Goal: Task Accomplishment & Management: Complete application form

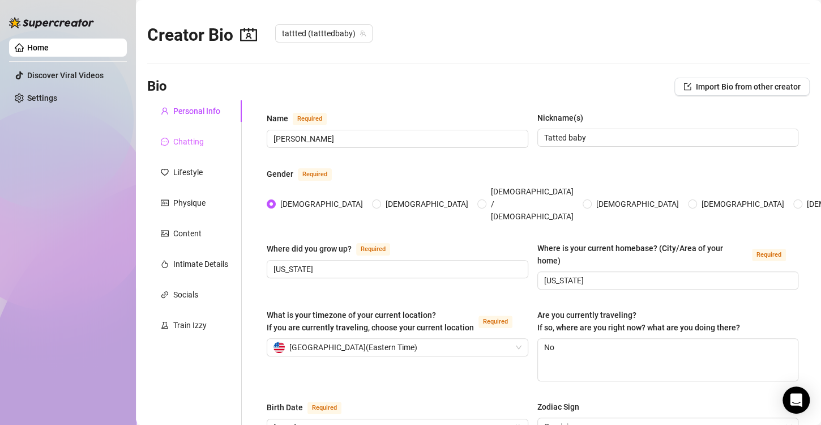
click at [189, 149] on div "Chatting" at bounding box center [194, 142] width 95 height 22
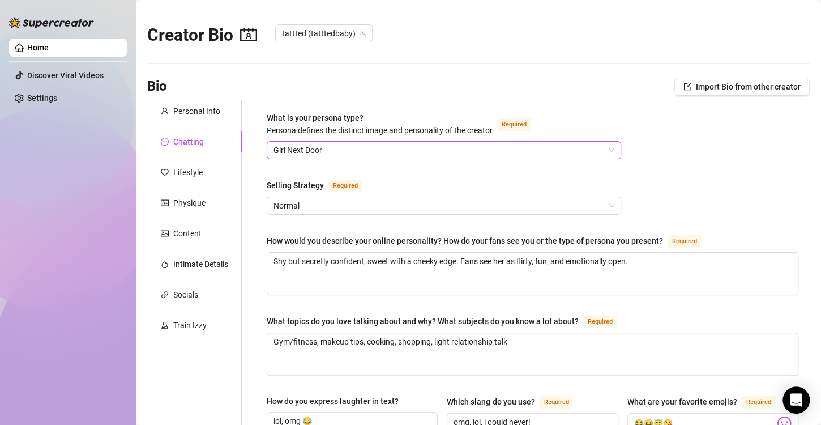
click at [457, 152] on span "Girl Next Door" at bounding box center [444, 150] width 341 height 17
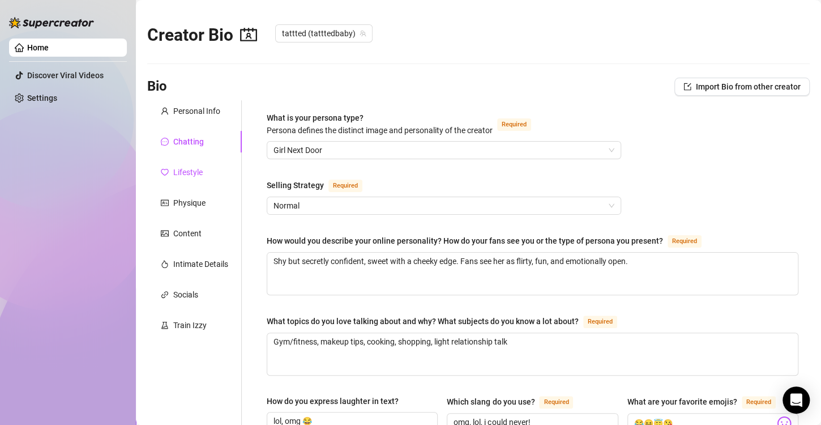
click at [186, 176] on div "Lifestyle" at bounding box center [187, 172] width 29 height 12
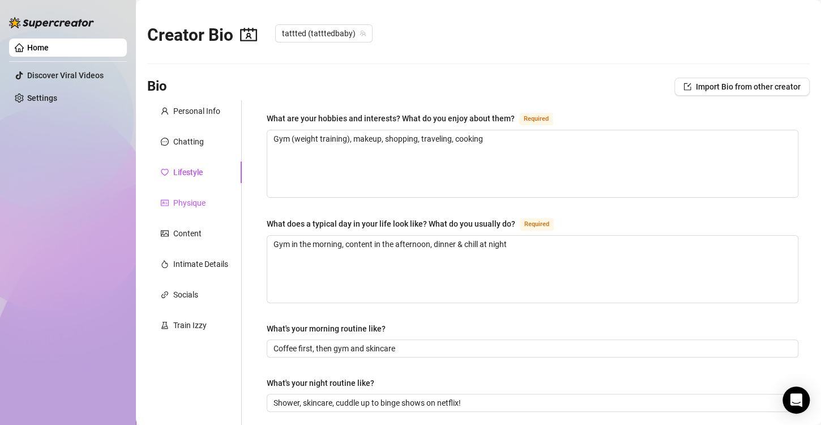
click at [184, 204] on div "Physique" at bounding box center [189, 203] width 32 height 12
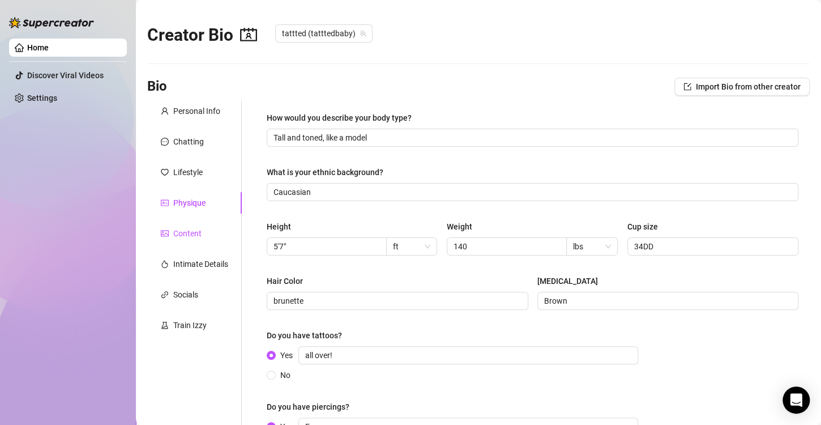
click at [185, 232] on div "Content" at bounding box center [187, 233] width 28 height 12
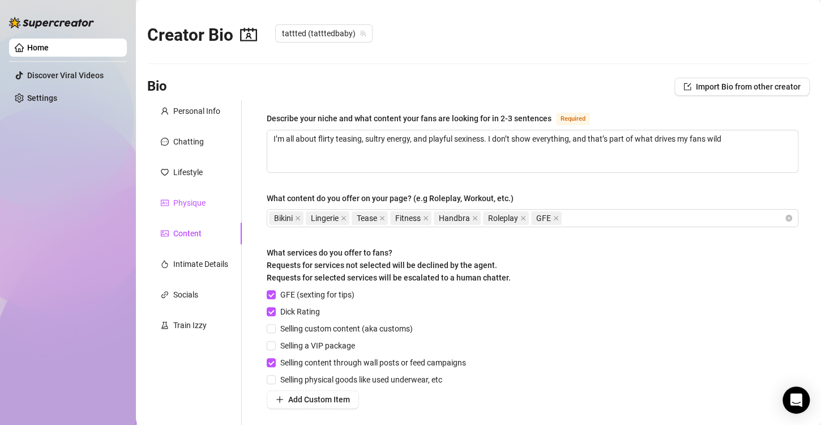
click at [165, 204] on icon "idcard" at bounding box center [165, 203] width 8 height 8
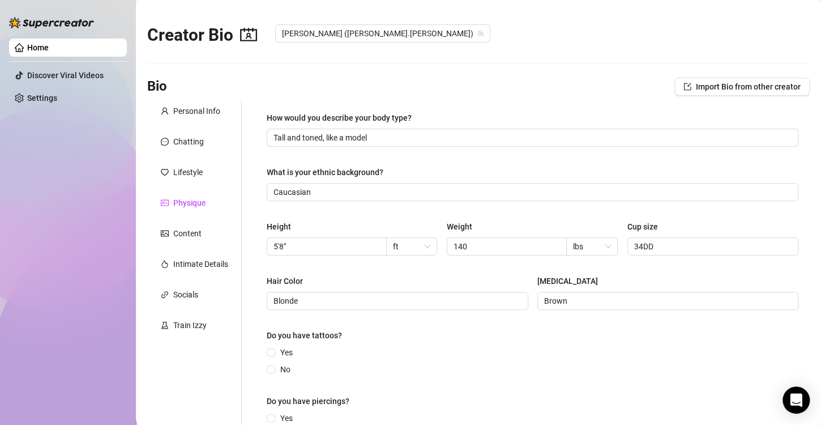
radio input "true"
click at [172, 146] on div "Chatting" at bounding box center [182, 141] width 43 height 12
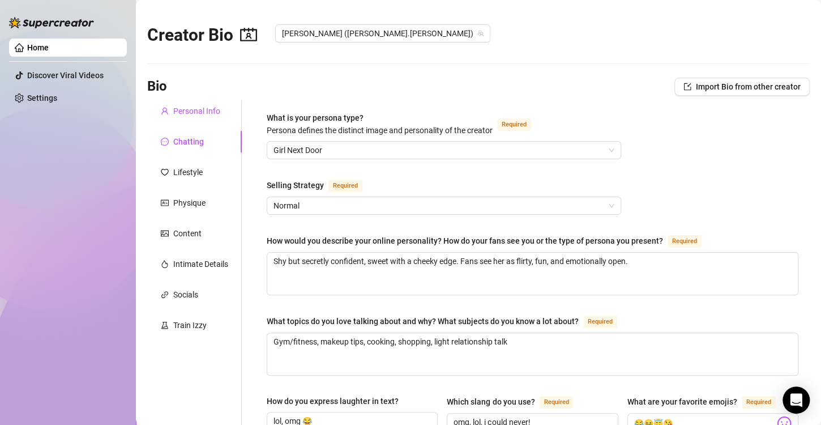
click at [208, 117] on div "Personal Info" at bounding box center [196, 111] width 47 height 12
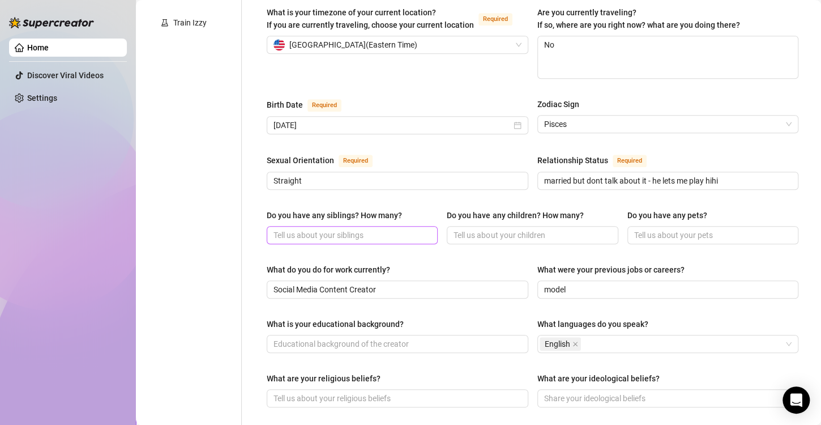
scroll to position [76, 0]
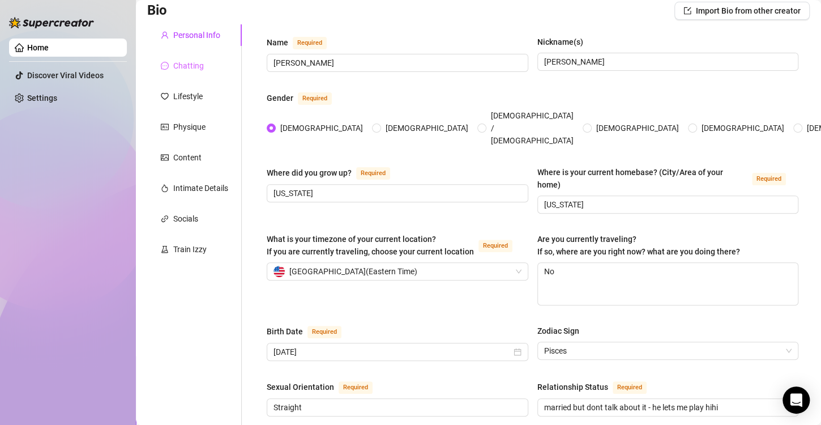
click at [187, 71] on div "Chatting" at bounding box center [194, 66] width 95 height 22
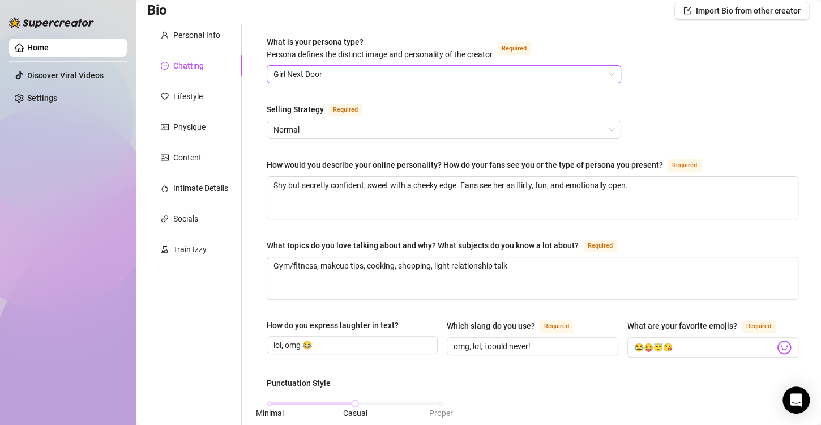
click at [290, 76] on span "Girl Next Door" at bounding box center [444, 74] width 341 height 17
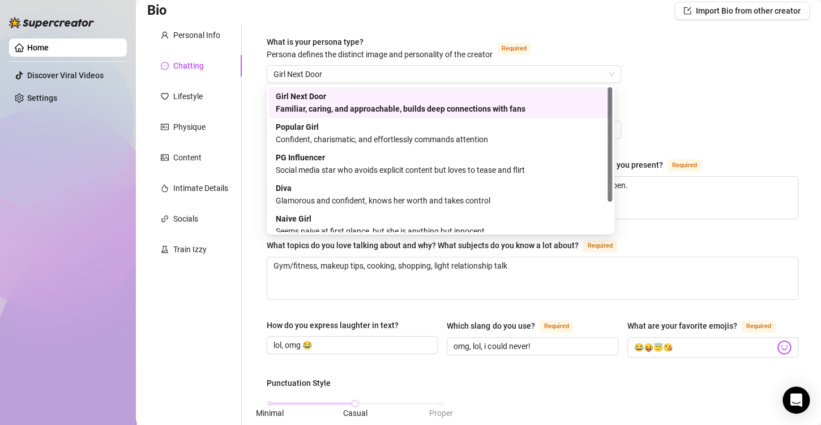
click at [386, 37] on div "What is your persona type? [PERSON_NAME] defines the distinct image and persona…" at bounding box center [380, 48] width 226 height 25
click at [386, 66] on input "What is your persona type? [PERSON_NAME] defines the distinct image and persona…" at bounding box center [439, 74] width 331 height 17
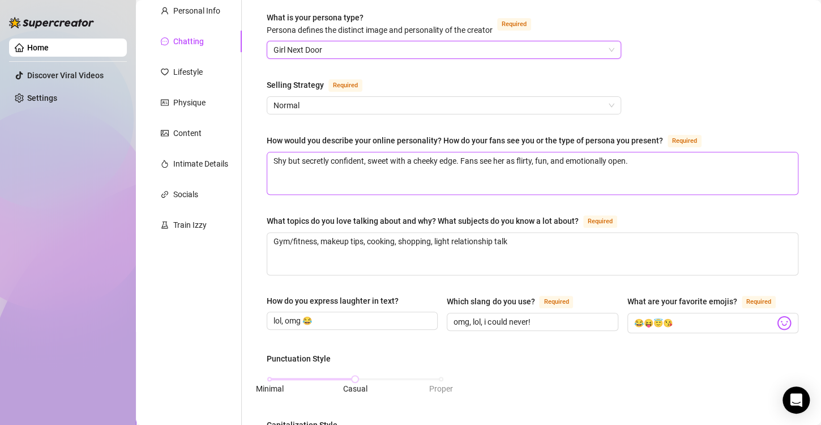
scroll to position [189, 0]
